Goal: Transaction & Acquisition: Book appointment/travel/reservation

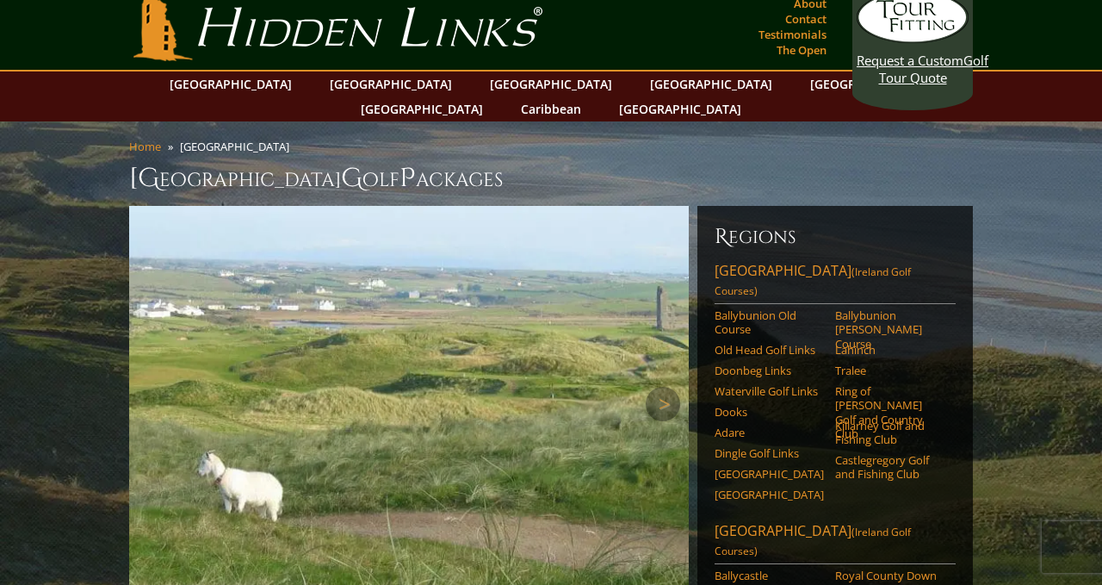
scroll to position [17, 0]
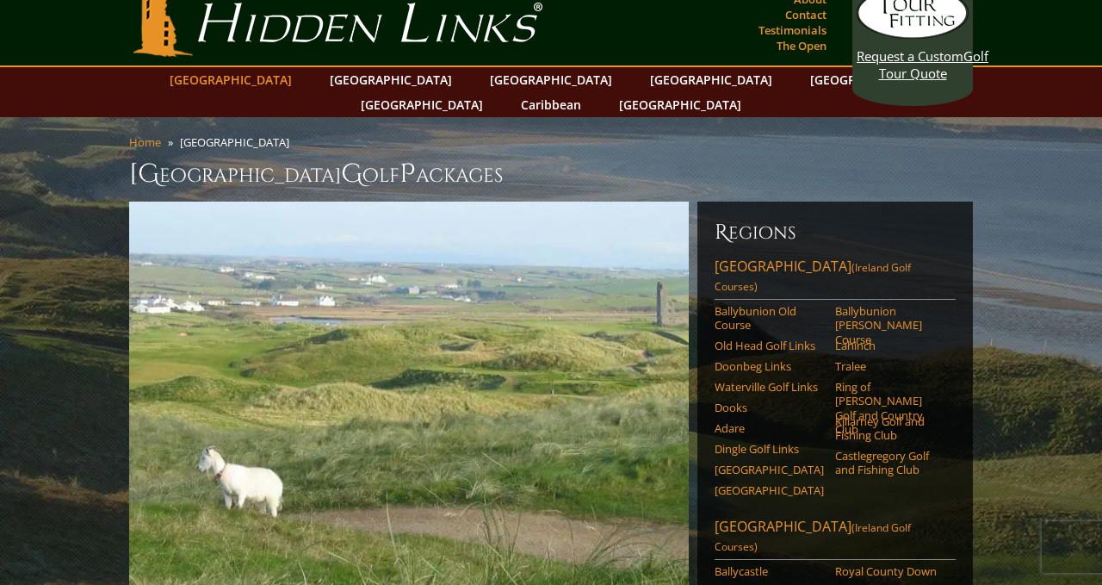
click at [289, 75] on link "[GEOGRAPHIC_DATA]" at bounding box center [231, 79] width 140 height 25
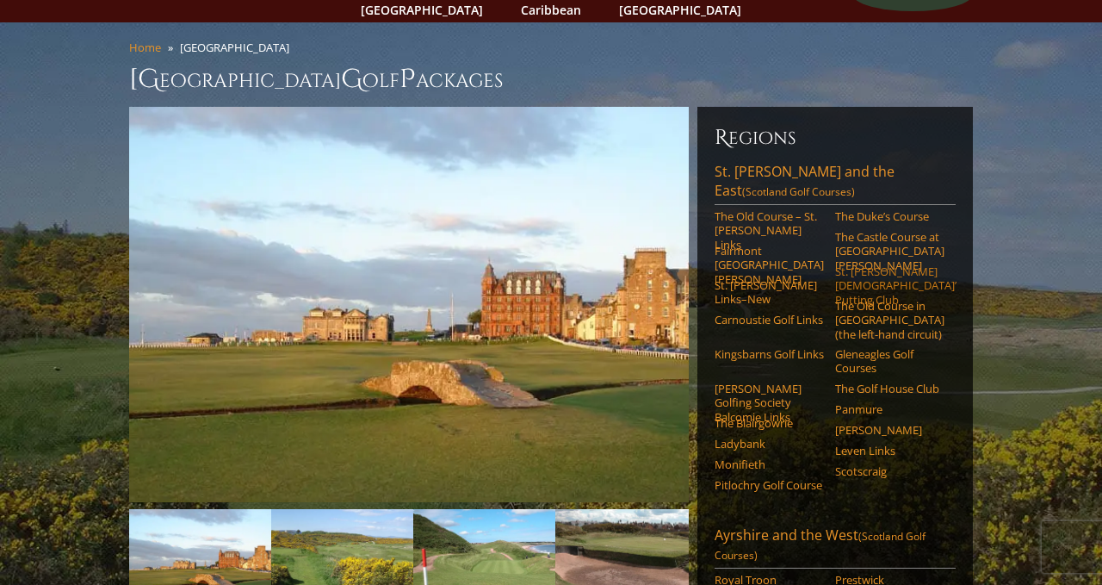
scroll to position [119, 0]
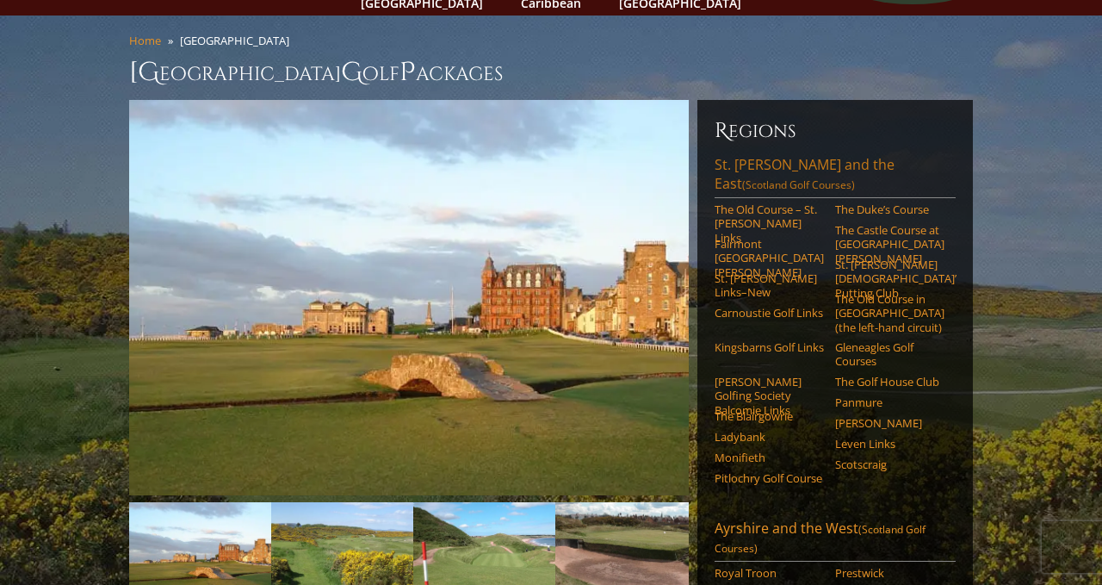
click at [733, 155] on link "St. Andrews and the East (Scotland Golf Courses)" at bounding box center [835, 176] width 241 height 43
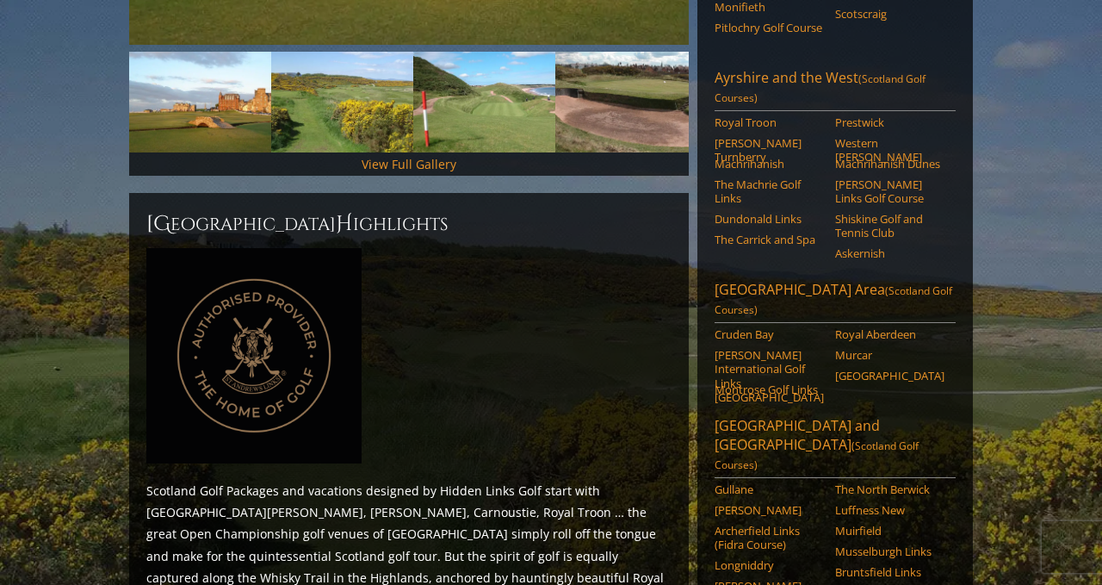
scroll to position [480, 0]
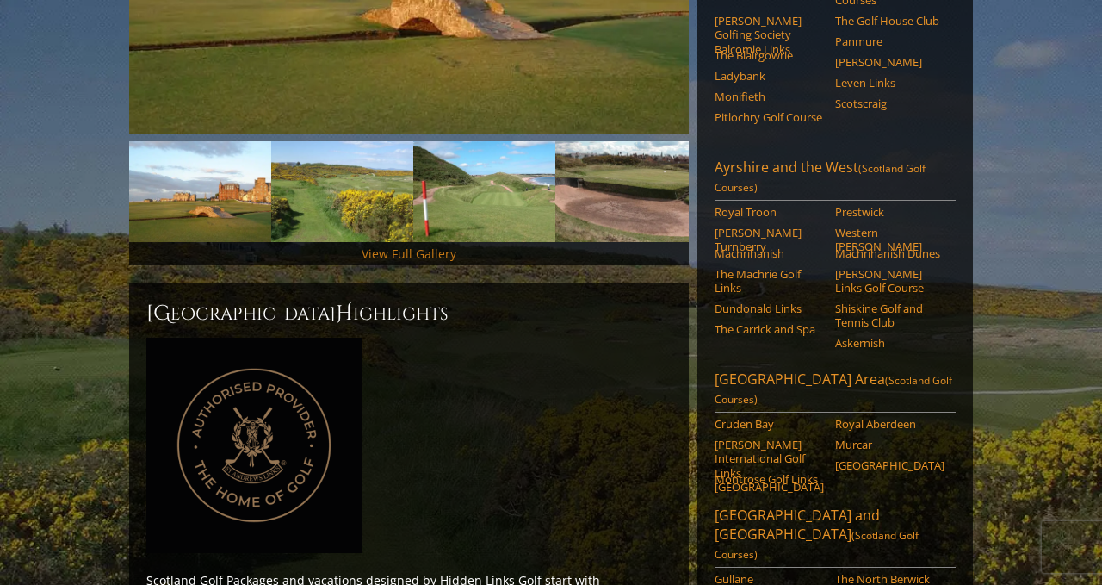
click at [436, 245] on link "View Full Gallery" at bounding box center [409, 253] width 95 height 16
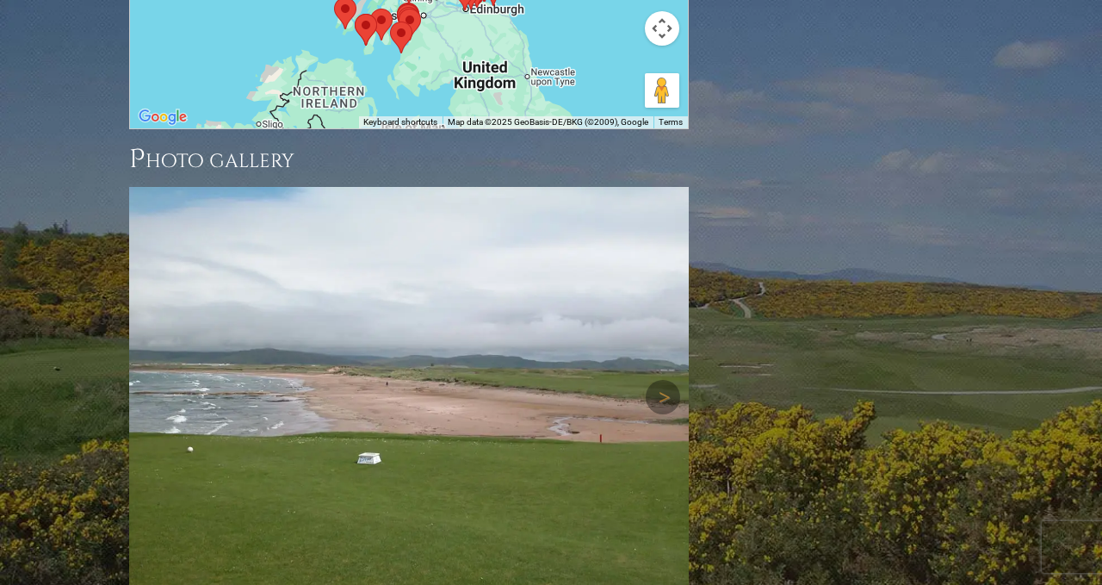
scroll to position [2421, 0]
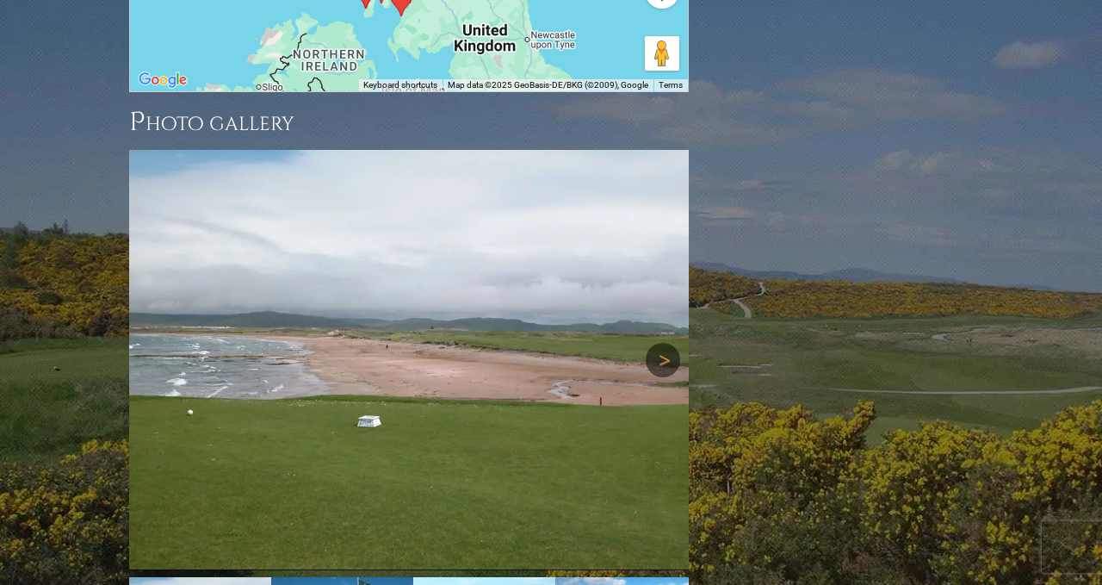
click at [668, 343] on link "Next" at bounding box center [663, 360] width 34 height 34
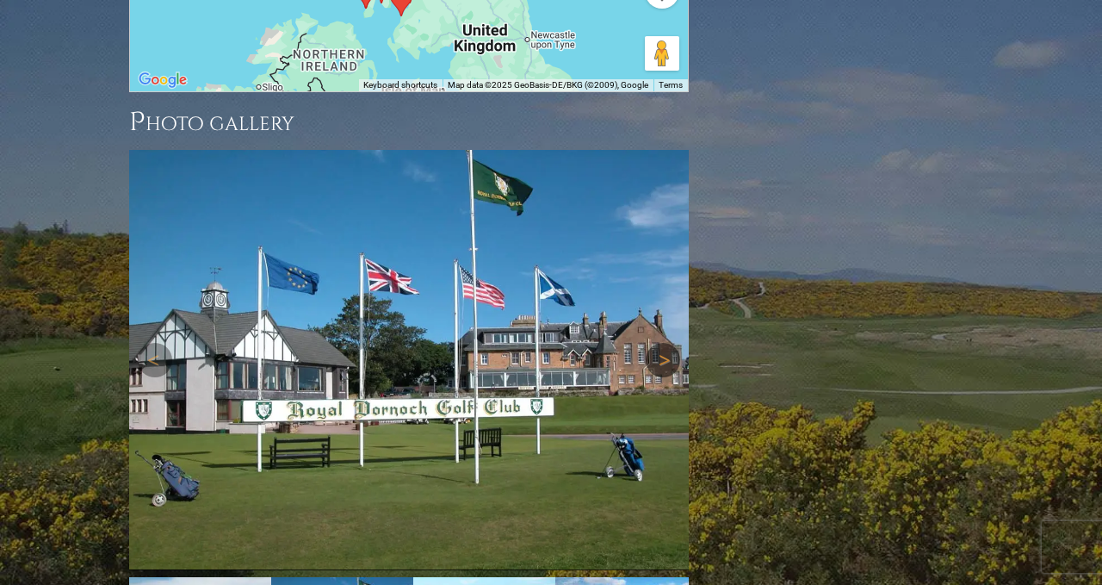
click at [666, 343] on link "Next" at bounding box center [663, 360] width 34 height 34
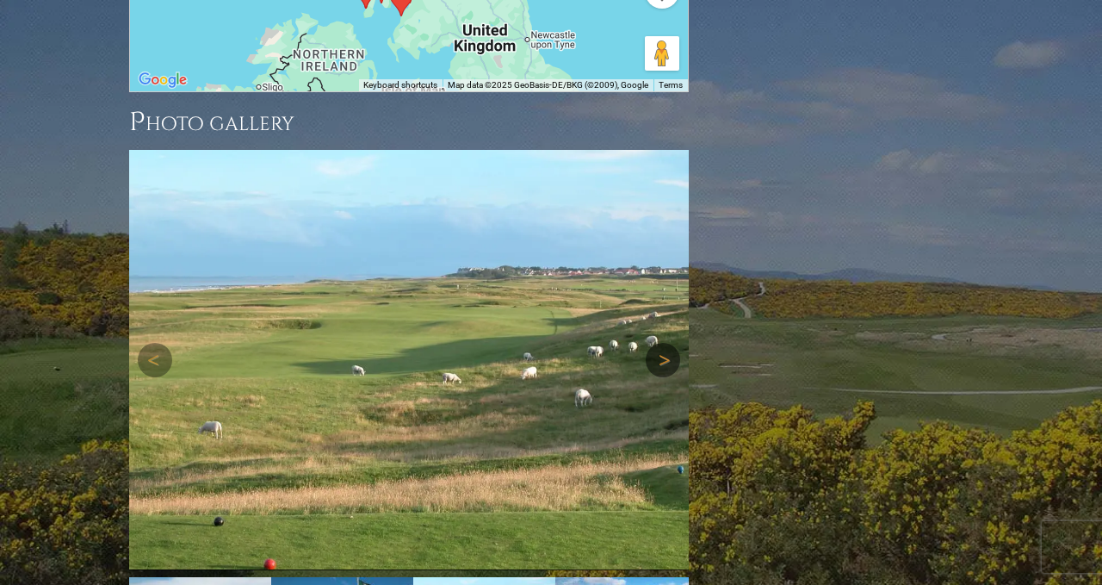
click at [666, 343] on link "Next" at bounding box center [663, 360] width 34 height 34
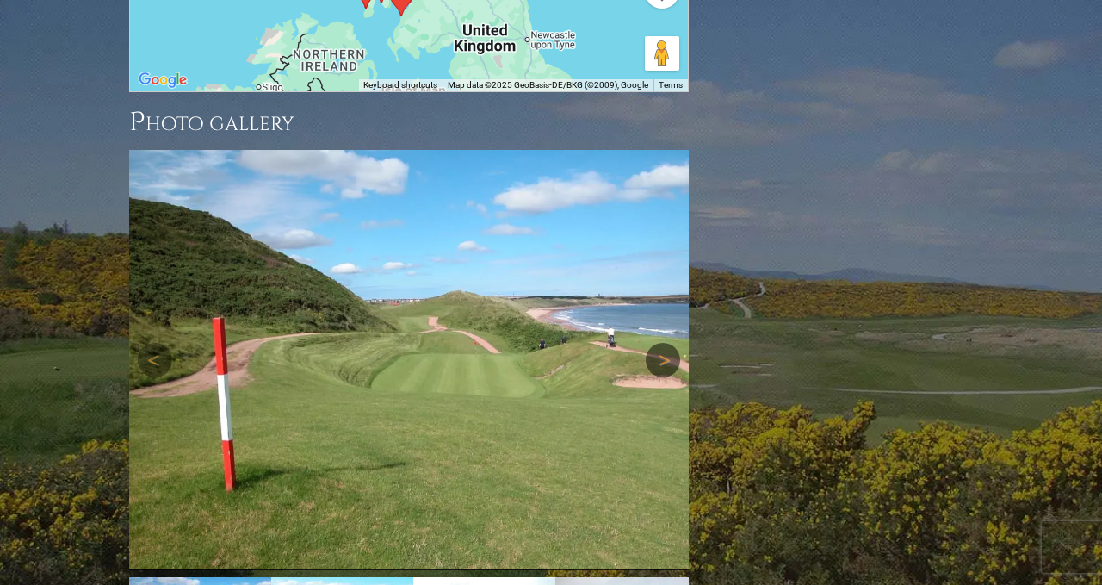
click at [666, 343] on link "Next" at bounding box center [663, 360] width 34 height 34
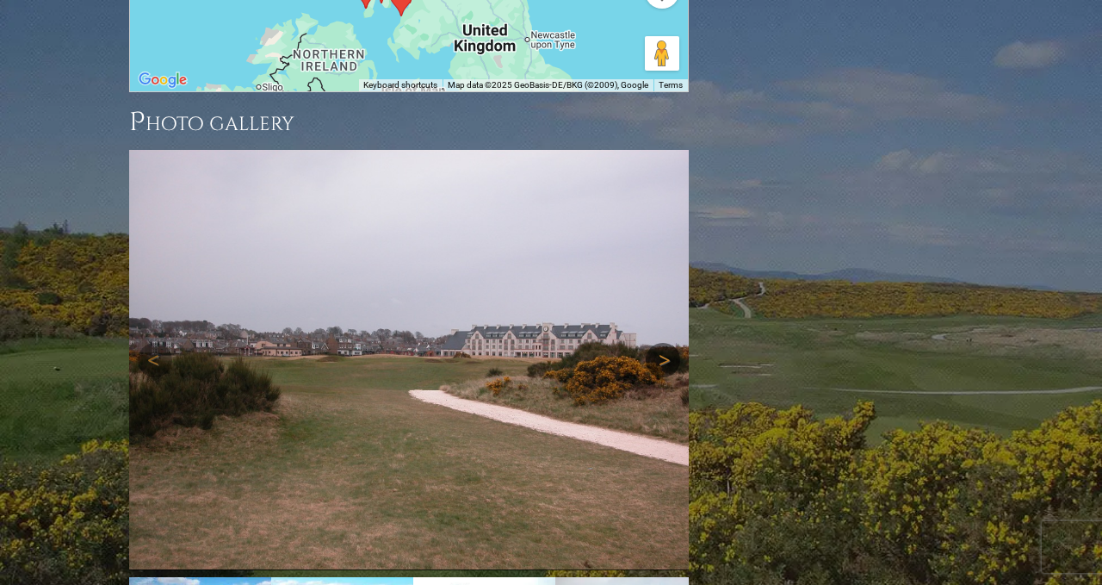
click at [666, 343] on link "Next" at bounding box center [663, 360] width 34 height 34
